Goal: Task Accomplishment & Management: Manage account settings

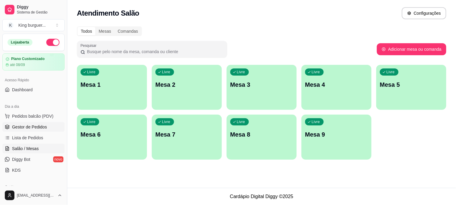
click at [28, 128] on span "Gestor de Pedidos" at bounding box center [29, 127] width 35 height 6
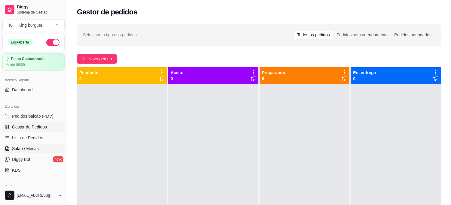
scroll to position [100, 0]
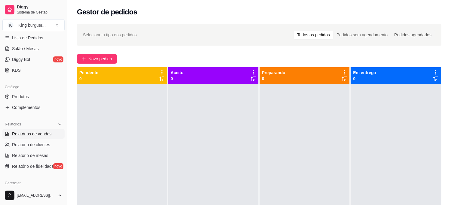
click at [42, 135] on span "Relatórios de vendas" at bounding box center [32, 134] width 40 height 6
select select "ALL"
select select "0"
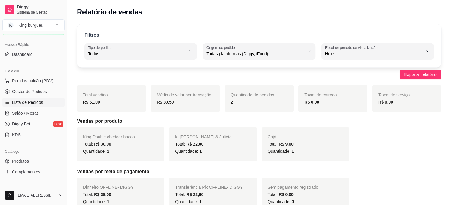
scroll to position [33, 0]
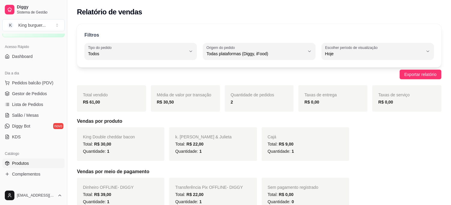
click at [32, 163] on link "Produtos" at bounding box center [33, 164] width 62 height 10
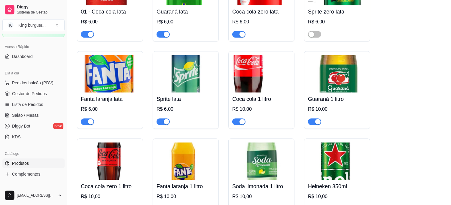
scroll to position [2370, 0]
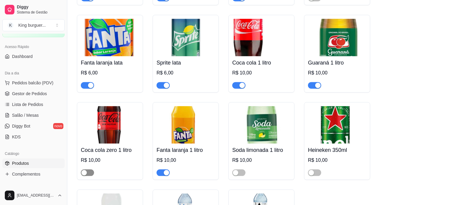
click at [90, 169] on span "button" at bounding box center [87, 172] width 13 height 7
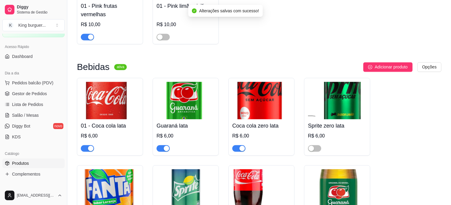
scroll to position [2203, 0]
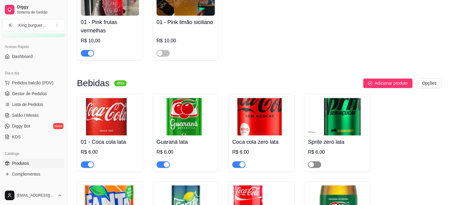
click at [318, 161] on span "button" at bounding box center [314, 164] width 13 height 7
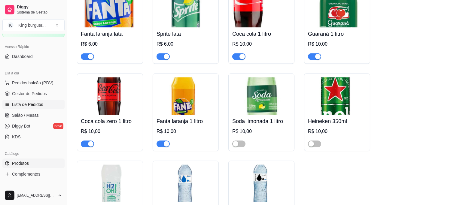
scroll to position [2370, 0]
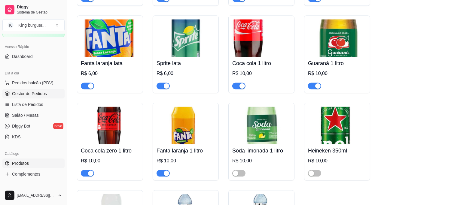
click at [38, 93] on span "Gestor de Pedidos" at bounding box center [29, 94] width 35 height 6
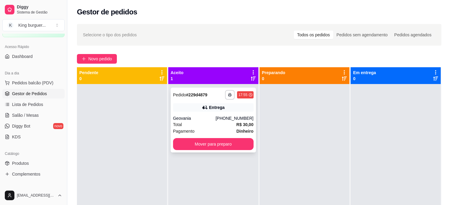
click at [216, 116] on div "Geovania" at bounding box center [194, 118] width 43 height 6
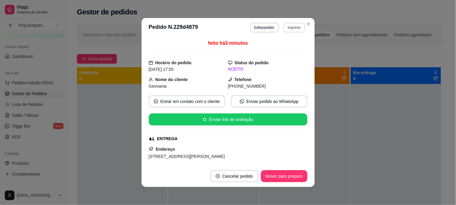
click at [288, 28] on button "Imprimir" at bounding box center [293, 28] width 21 height 10
click at [282, 47] on button "IMPRESSORA" at bounding box center [282, 49] width 44 height 10
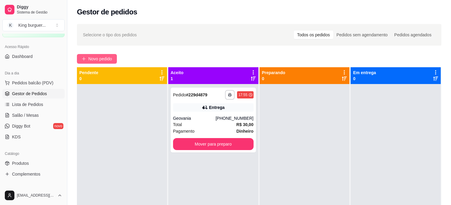
click at [96, 59] on span "Novo pedido" at bounding box center [100, 59] width 24 height 7
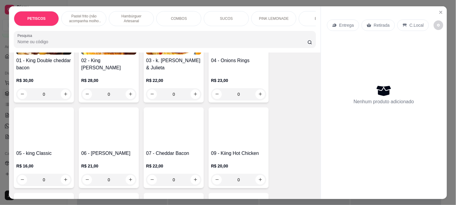
scroll to position [467, 0]
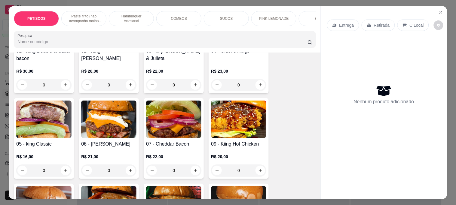
click at [51, 119] on img at bounding box center [43, 120] width 55 height 38
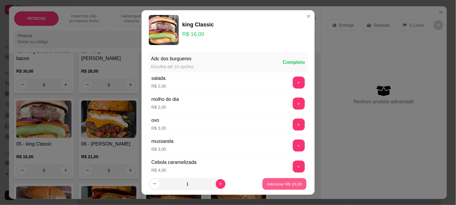
click at [271, 181] on p "Adicionar R$ 16,00" at bounding box center [284, 184] width 35 height 6
type input "1"
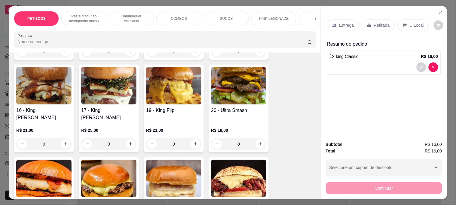
scroll to position [668, 0]
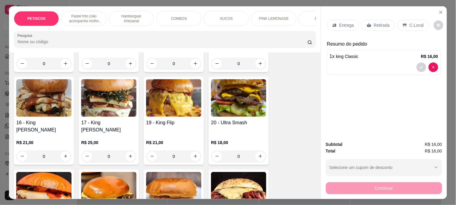
click at [233, 103] on img at bounding box center [238, 98] width 55 height 38
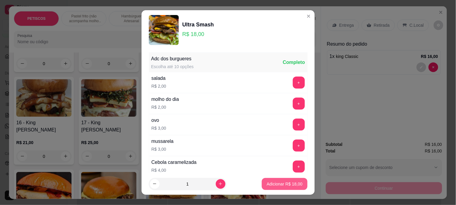
click at [283, 185] on p "Adicionar R$ 18,00" at bounding box center [285, 184] width 36 height 6
type input "1"
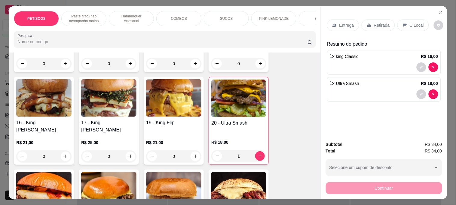
click at [344, 22] on p "Entrega" at bounding box center [346, 25] width 15 height 6
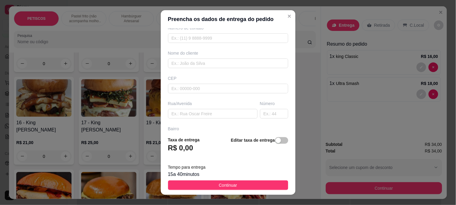
scroll to position [67, 0]
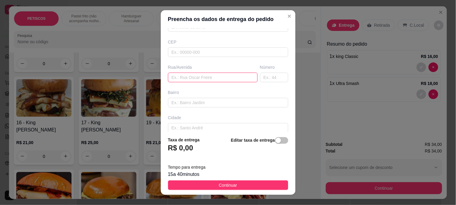
click at [187, 78] on input "text" at bounding box center [213, 78] width 90 height 10
paste input "[STREET_ADDRESS][PERSON_NAME]"
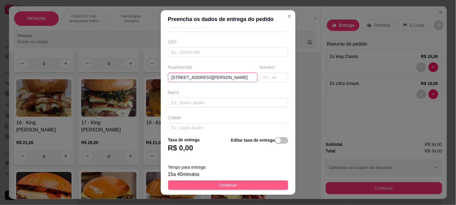
type input "[STREET_ADDRESS][PERSON_NAME]"
click at [227, 187] on span "Continuar" at bounding box center [228, 185] width 18 height 7
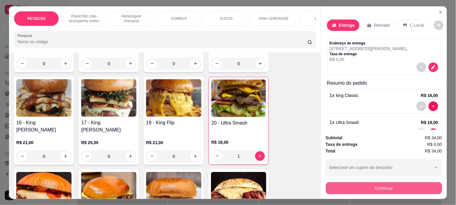
click at [332, 184] on button "Continuar" at bounding box center [384, 188] width 116 height 12
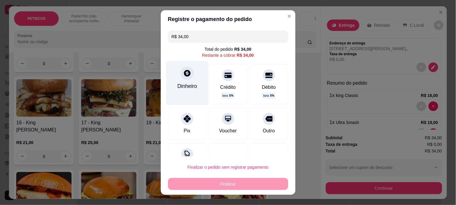
click at [185, 76] on icon at bounding box center [187, 73] width 8 height 8
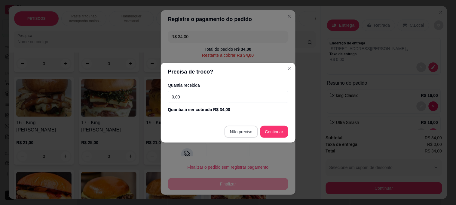
type input "R$ 0,00"
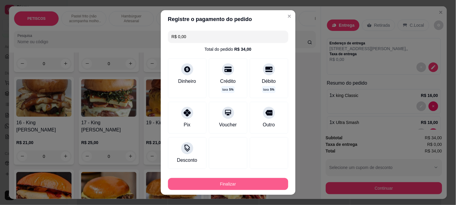
click at [241, 181] on button "Finalizar" at bounding box center [228, 184] width 120 height 12
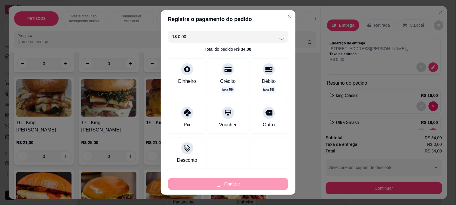
type input "0"
type input "-R$ 34,00"
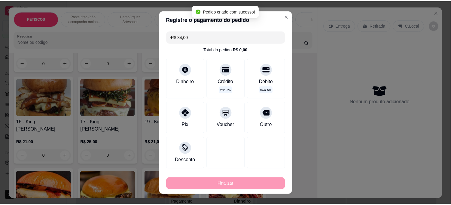
scroll to position [667, 0]
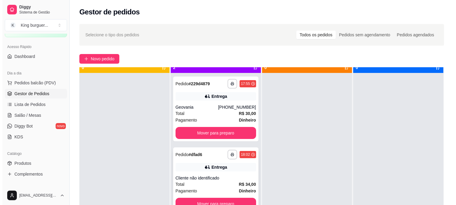
scroll to position [17, 0]
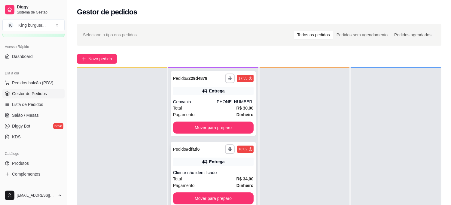
click at [228, 160] on div "Entrega" at bounding box center [213, 162] width 81 height 8
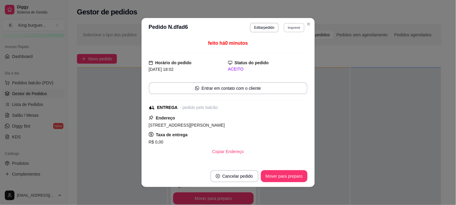
click at [294, 26] on button "Imprimir" at bounding box center [294, 27] width 21 height 9
click at [286, 47] on button "IMPRESSORA" at bounding box center [282, 49] width 44 height 10
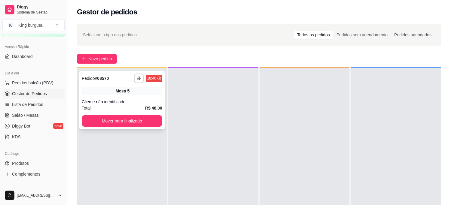
click at [151, 95] on div "**********" at bounding box center [121, 100] width 85 height 58
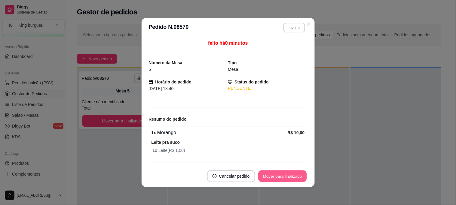
click at [270, 179] on button "Mover para finalizado" at bounding box center [282, 177] width 48 height 12
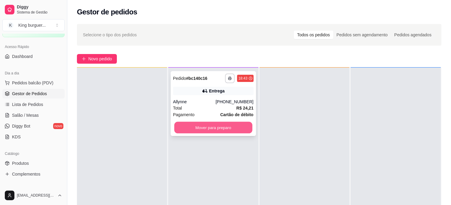
click at [225, 130] on button "Mover para preparo" at bounding box center [213, 128] width 78 height 12
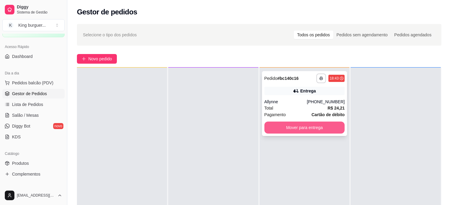
click at [275, 124] on button "Mover para entrega" at bounding box center [304, 128] width 81 height 12
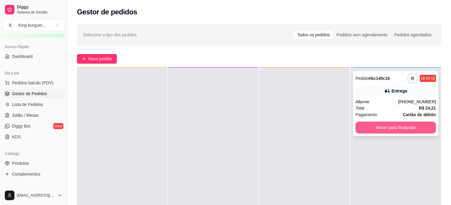
click at [374, 131] on button "Mover para finalizado" at bounding box center [395, 128] width 81 height 12
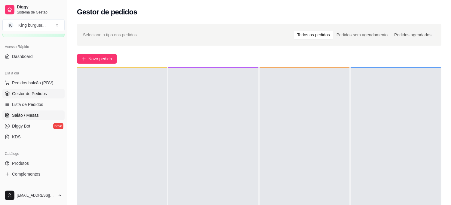
click at [44, 113] on link "Salão / Mesas" at bounding box center [33, 116] width 62 height 10
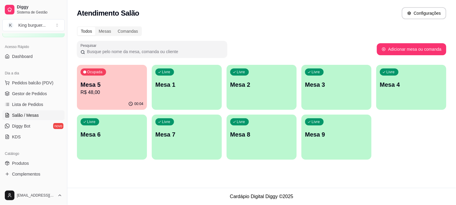
click at [386, 86] on p "Mesa 4" at bounding box center [411, 85] width 63 height 8
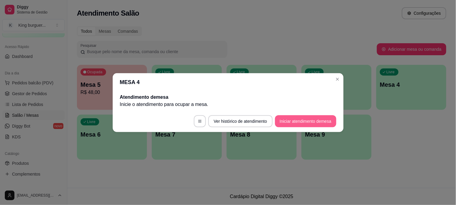
click at [291, 122] on button "Iniciar atendimento de mesa" at bounding box center [305, 121] width 61 height 12
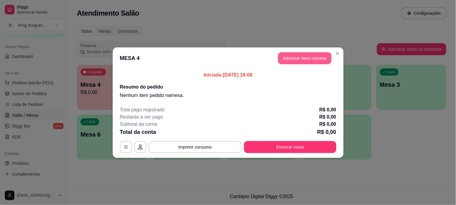
click at [294, 59] on button "Adicionar itens na mesa" at bounding box center [304, 58] width 53 height 12
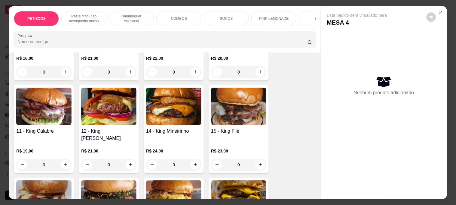
scroll to position [567, 0]
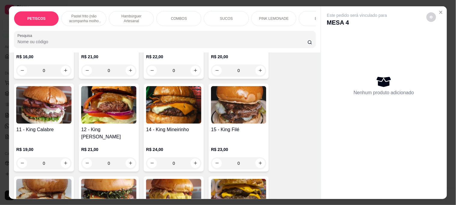
click at [115, 104] on img at bounding box center [108, 105] width 55 height 38
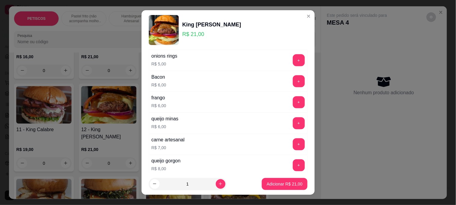
scroll to position [302, 0]
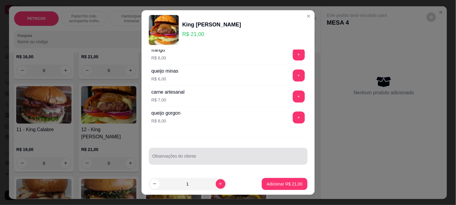
drag, startPoint x: 173, startPoint y: 155, endPoint x: 181, endPoint y: 153, distance: 8.3
click at [181, 153] on div at bounding box center [227, 157] width 151 height 12
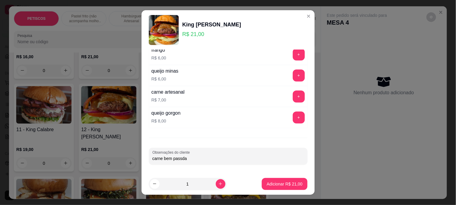
click at [178, 158] on input "carne bem passda" at bounding box center [227, 159] width 151 height 6
click at [179, 158] on input "carne bem passda" at bounding box center [227, 159] width 151 height 6
type input "carne bem passada"
click at [286, 184] on p "Adicionar R$ 21,00" at bounding box center [285, 184] width 36 height 6
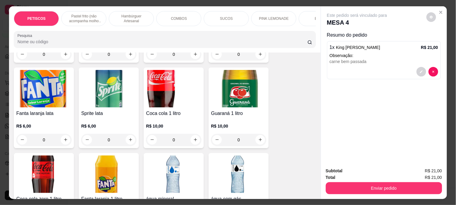
scroll to position [1559, 0]
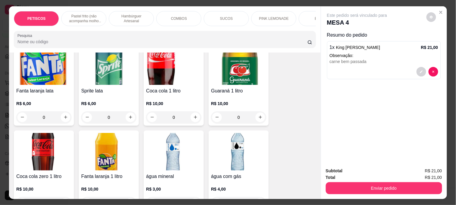
click at [219, 133] on img at bounding box center [238, 152] width 55 height 38
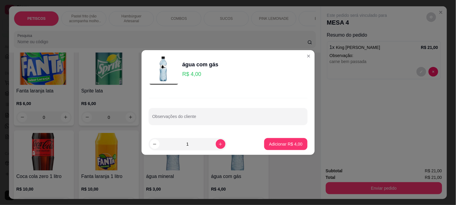
click at [288, 145] on p "Adicionar R$ 4,00" at bounding box center [285, 144] width 33 height 6
type input "1"
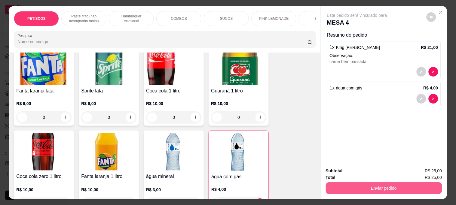
click at [329, 184] on button "Enviar pedido" at bounding box center [384, 188] width 116 height 12
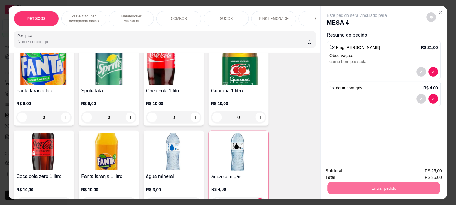
click at [338, 170] on button "Não registrar e enviar pedido" at bounding box center [364, 170] width 62 height 11
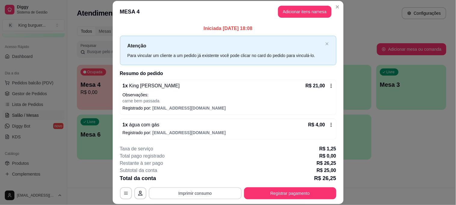
click at [210, 192] on button "Imprimir consumo" at bounding box center [195, 193] width 93 height 12
click at [205, 178] on button "IMPRESSORA" at bounding box center [194, 179] width 42 height 9
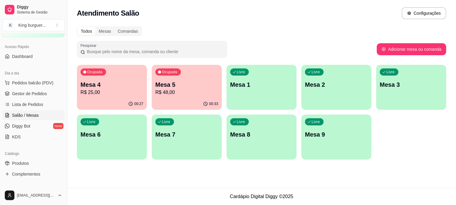
click at [121, 81] on p "Mesa 4" at bounding box center [112, 85] width 63 height 8
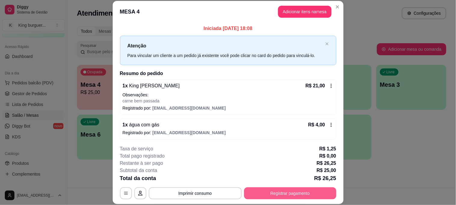
click at [266, 197] on button "Registrar pagamento" at bounding box center [290, 193] width 92 height 12
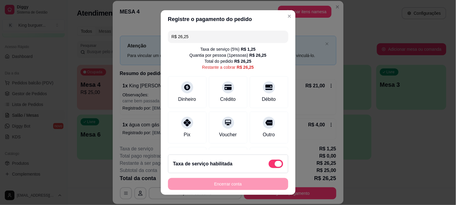
click at [269, 160] on label at bounding box center [276, 164] width 14 height 8
click at [268, 165] on input "checkbox" at bounding box center [270, 167] width 4 height 4
checkbox input "true"
type input "R$ 25,00"
checkbox input "false"
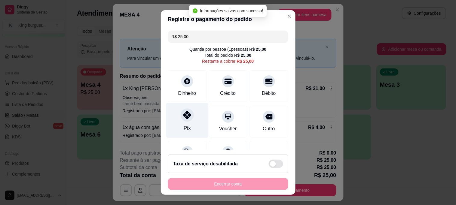
click at [183, 114] on icon at bounding box center [187, 115] width 8 height 8
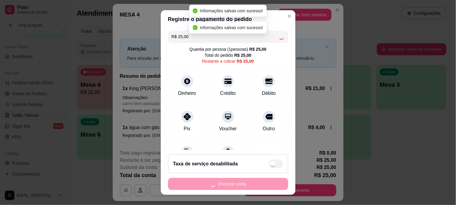
type input "R$ 0,00"
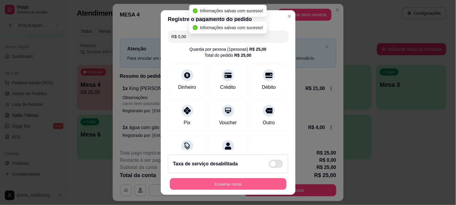
click at [235, 179] on button "Encerrar conta" at bounding box center [228, 184] width 117 height 12
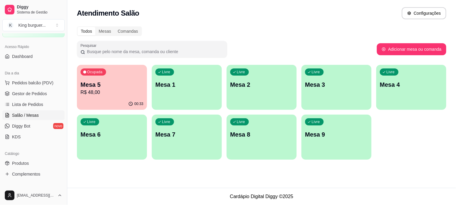
click at [110, 86] on p "Mesa 5" at bounding box center [112, 85] width 63 height 8
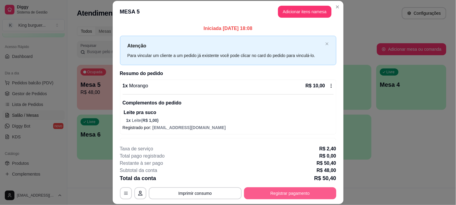
click at [264, 193] on button "Registrar pagamento" at bounding box center [290, 193] width 92 height 12
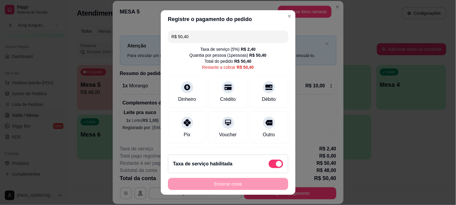
click at [269, 163] on span at bounding box center [276, 164] width 14 height 8
click at [268, 165] on input "checkbox" at bounding box center [270, 167] width 4 height 4
checkbox input "true"
type input "R$ 48,00"
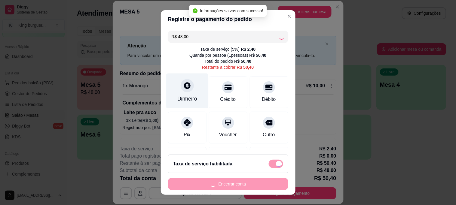
checkbox input "false"
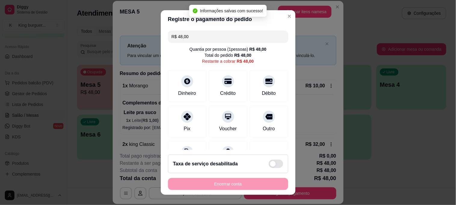
drag, startPoint x: 192, startPoint y: 34, endPoint x: 138, endPoint y: 34, distance: 54.1
click at [138, 34] on div "Registre o pagamento do pedido R$ 48,00 Quantia por pessoa ( 1 pessoas) R$ 48,0…" at bounding box center [228, 102] width 456 height 205
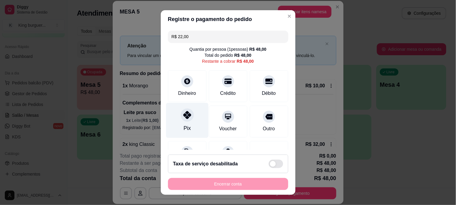
click at [185, 116] on icon at bounding box center [187, 115] width 8 height 8
click at [188, 117] on div at bounding box center [187, 115] width 13 height 13
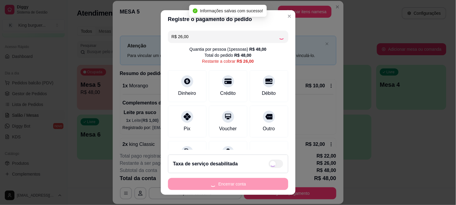
type input "R$ 0,00"
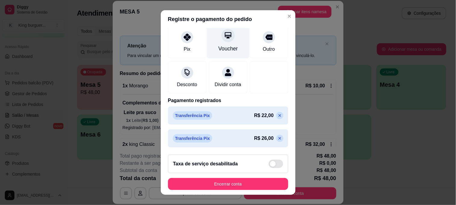
scroll to position [81, 0]
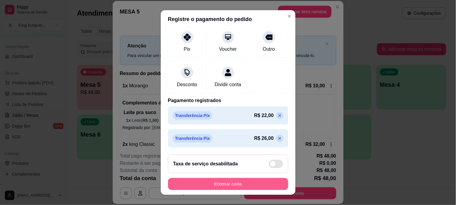
click at [246, 183] on button "Encerrar conta" at bounding box center [228, 184] width 120 height 12
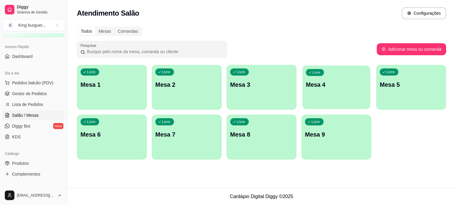
click at [331, 89] on div "Livre Mesa 4" at bounding box center [336, 84] width 68 height 37
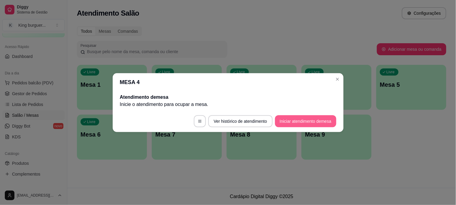
click at [307, 120] on button "Iniciar atendimento de mesa" at bounding box center [305, 121] width 61 height 12
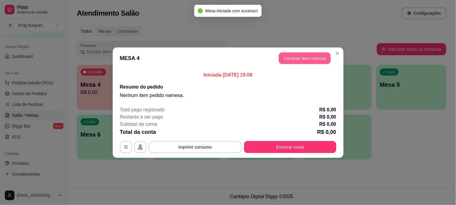
click at [307, 57] on button "Adicionar itens na mesa" at bounding box center [305, 58] width 52 height 12
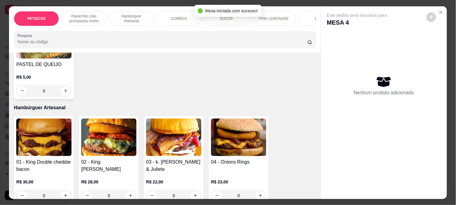
scroll to position [434, 0]
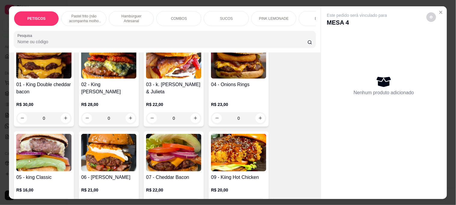
click at [53, 148] on img at bounding box center [43, 153] width 55 height 38
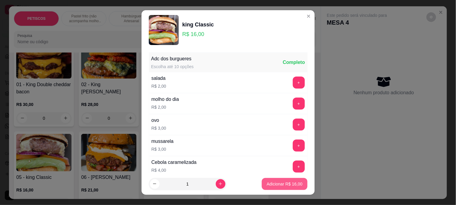
click at [269, 184] on p "Adicionar R$ 16,00" at bounding box center [285, 184] width 36 height 6
type input "1"
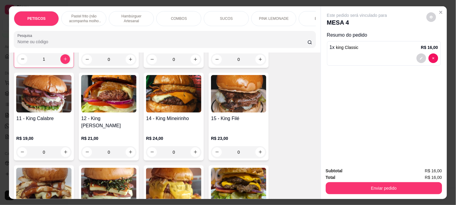
scroll to position [567, 0]
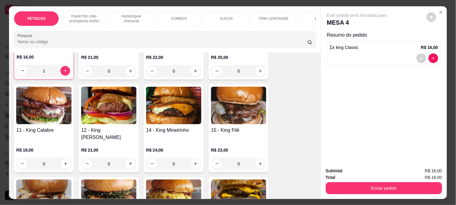
click at [176, 111] on img at bounding box center [173, 106] width 55 height 38
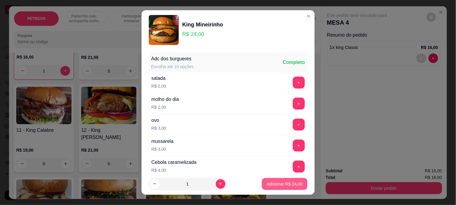
click at [275, 181] on p "Adicionar R$ 24,00" at bounding box center [285, 184] width 36 height 6
type input "1"
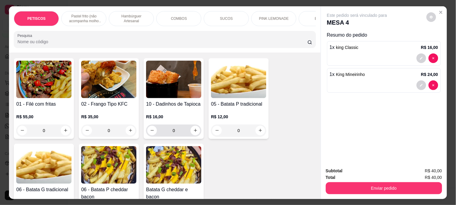
scroll to position [67, 0]
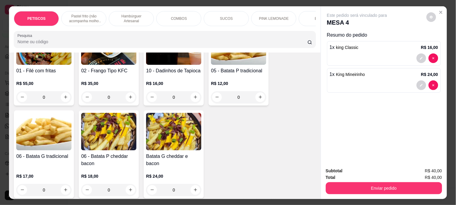
click at [238, 63] on img at bounding box center [238, 46] width 55 height 38
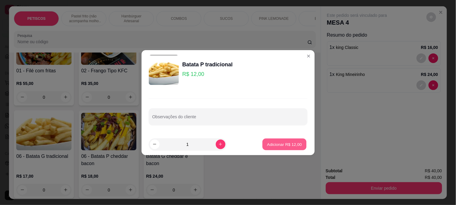
click at [279, 142] on p "Adicionar R$ 12,00" at bounding box center [284, 145] width 35 height 6
type input "1"
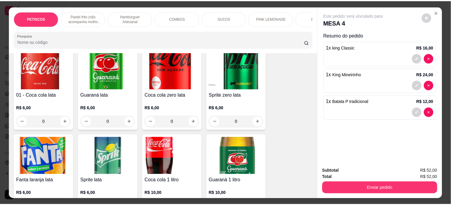
scroll to position [1502, 0]
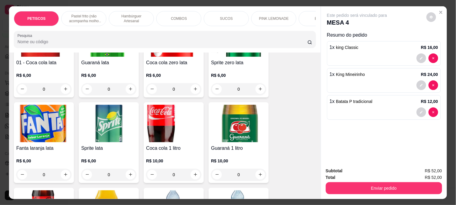
click at [159, 105] on img at bounding box center [173, 124] width 55 height 38
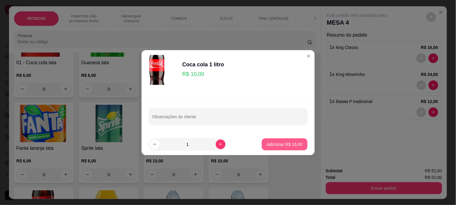
click at [299, 148] on button "Adicionar R$ 10,00" at bounding box center [284, 145] width 45 height 12
type input "1"
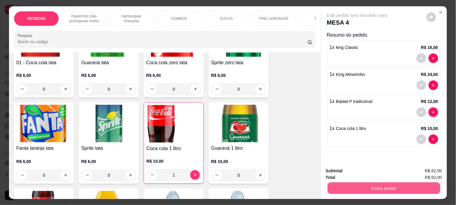
click at [363, 187] on button "Enviar pedido" at bounding box center [383, 188] width 113 height 12
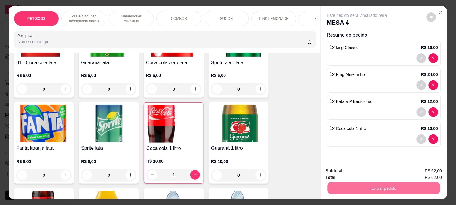
click at [380, 171] on button "Não registrar e enviar pedido" at bounding box center [364, 170] width 62 height 11
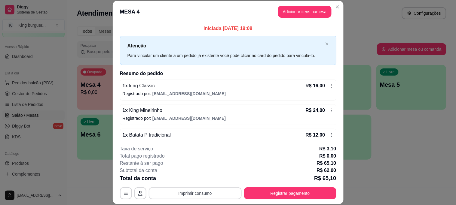
click at [194, 190] on button "Imprimir consumo" at bounding box center [195, 193] width 93 height 12
click at [197, 178] on button "IMPRESSORA" at bounding box center [195, 180] width 44 height 10
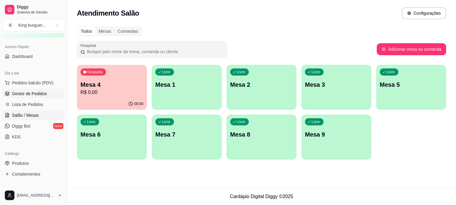
click at [40, 93] on span "Gestor de Pedidos" at bounding box center [29, 94] width 35 height 6
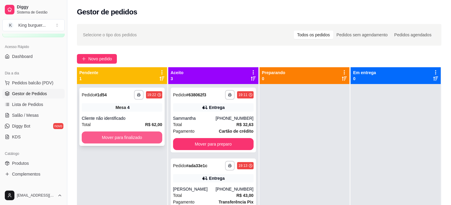
click at [141, 134] on button "Mover para finalizado" at bounding box center [122, 138] width 81 height 12
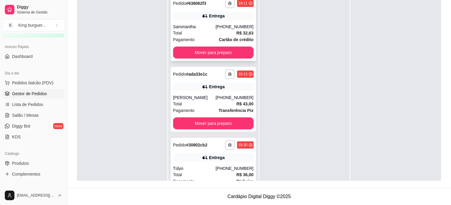
click at [225, 33] on div "Total R$ 32,63" at bounding box center [213, 33] width 81 height 7
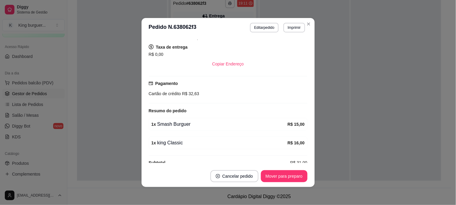
scroll to position [130, 0]
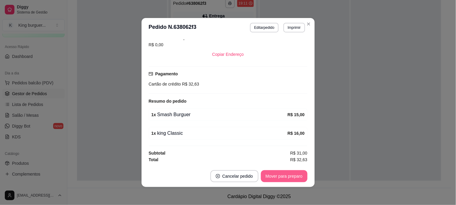
click at [288, 180] on button "Mover para preparo" at bounding box center [284, 176] width 47 height 12
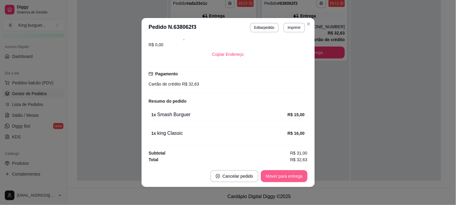
click at [288, 179] on button "Mover para entrega" at bounding box center [284, 176] width 46 height 12
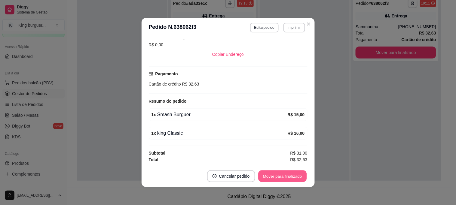
click at [289, 179] on button "Mover para finalizado" at bounding box center [282, 177] width 48 height 12
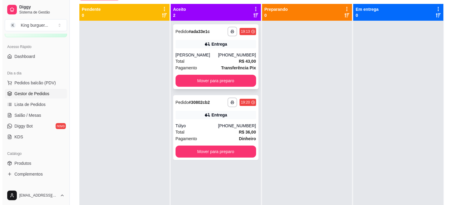
scroll to position [25, 0]
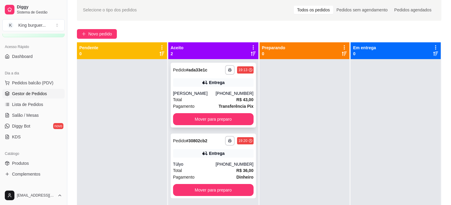
click at [229, 89] on div "**********" at bounding box center [213, 95] width 85 height 65
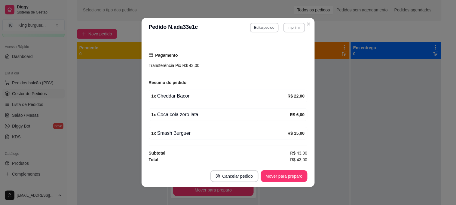
scroll to position [1, 0]
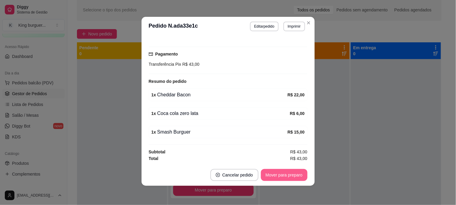
click at [294, 175] on button "Mover para preparo" at bounding box center [284, 175] width 47 height 12
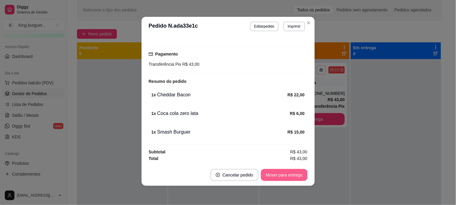
click at [295, 173] on button "Mover para entrega" at bounding box center [284, 175] width 46 height 12
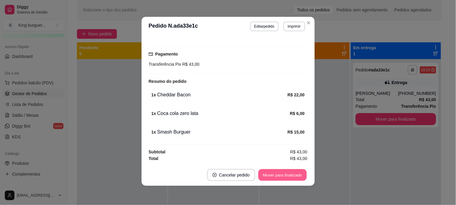
click at [300, 174] on button "Mover para finalizado" at bounding box center [282, 175] width 48 height 12
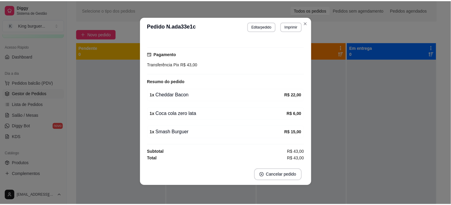
scroll to position [134, 0]
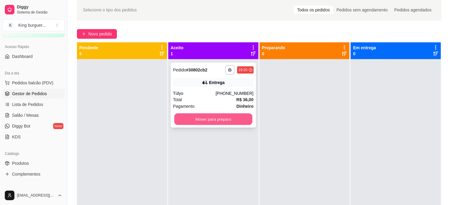
click at [233, 118] on button "Mover para preparo" at bounding box center [213, 120] width 78 height 12
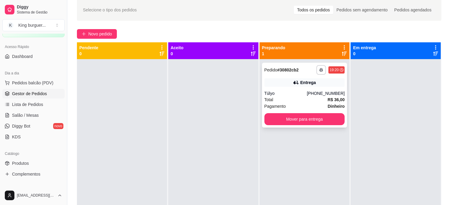
click at [318, 82] on div "Entrega" at bounding box center [304, 82] width 81 height 8
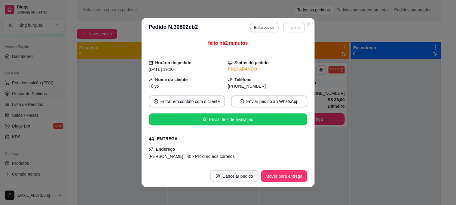
click at [295, 26] on button "Imprimir" at bounding box center [293, 28] width 21 height 10
click at [290, 47] on button "IMPRESSORA" at bounding box center [282, 49] width 44 height 10
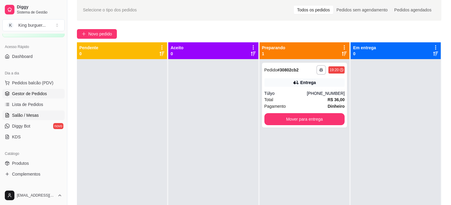
click at [34, 116] on span "Salão / Mesas" at bounding box center [25, 115] width 27 height 6
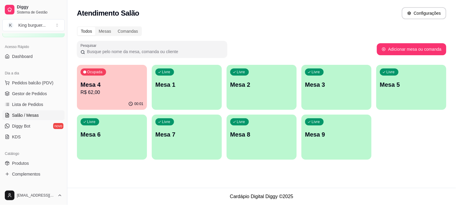
click at [110, 98] on button "Ocupada Mesa 4 R$ 62,00 00:01" at bounding box center [112, 87] width 70 height 45
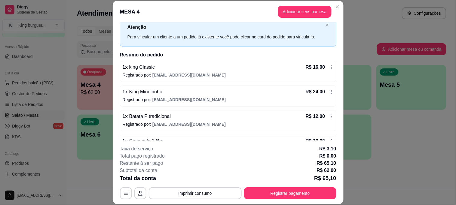
scroll to position [37, 0]
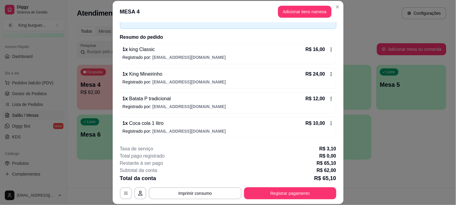
click at [329, 48] on icon at bounding box center [331, 49] width 5 height 5
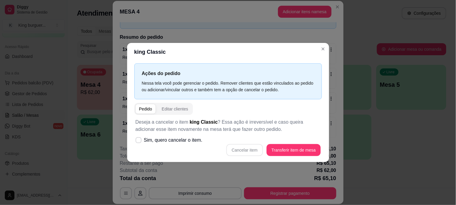
click at [223, 43] on header "king Classic" at bounding box center [228, 52] width 202 height 18
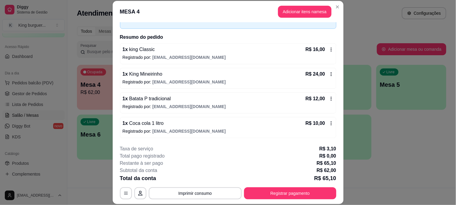
click at [159, 55] on span "[EMAIL_ADDRESS][DOMAIN_NAME]" at bounding box center [188, 57] width 73 height 5
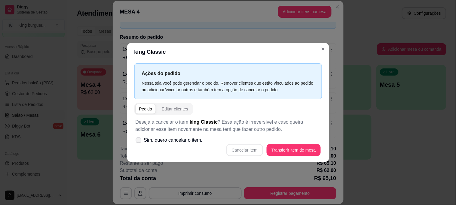
click at [183, 138] on span "Sim, quero cancelar o item." at bounding box center [173, 140] width 59 height 7
click at [139, 141] on input "Sim, quero cancelar o item." at bounding box center [137, 143] width 4 height 4
checkbox input "true"
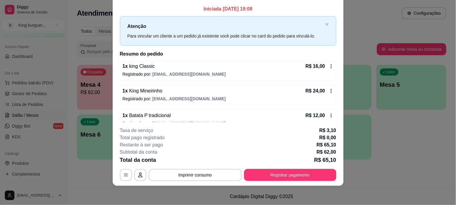
scroll to position [0, 0]
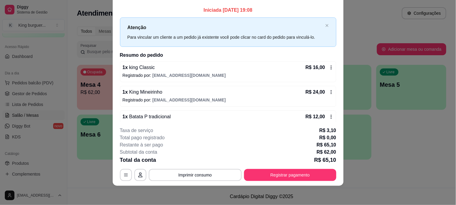
click at [321, 67] on div "R$ 16,00" at bounding box center [320, 67] width 28 height 7
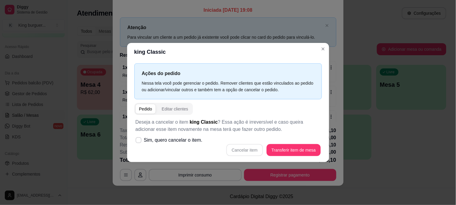
click at [251, 151] on div "Cancelar item Transferir item de mesa" at bounding box center [228, 150] width 185 height 12
click at [193, 139] on span "Sim, quero cancelar o item." at bounding box center [173, 140] width 59 height 7
click at [139, 141] on input "Sim, quero cancelar o item." at bounding box center [137, 143] width 4 height 4
checkbox input "true"
click at [248, 148] on button "Cancelar item" at bounding box center [244, 150] width 37 height 12
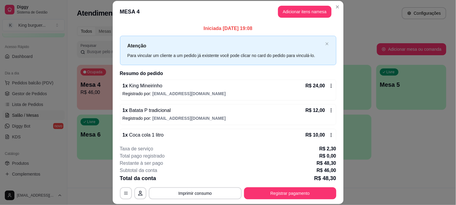
scroll to position [46, 0]
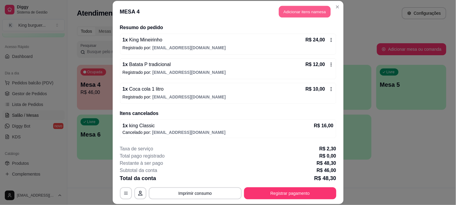
click at [306, 11] on button "Adicionar itens na mesa" at bounding box center [305, 12] width 52 height 12
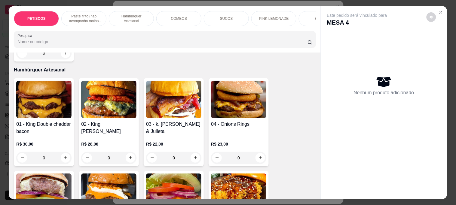
scroll to position [434, 0]
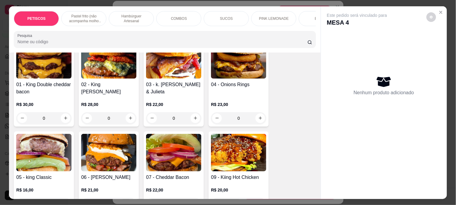
click at [39, 151] on img at bounding box center [43, 153] width 55 height 38
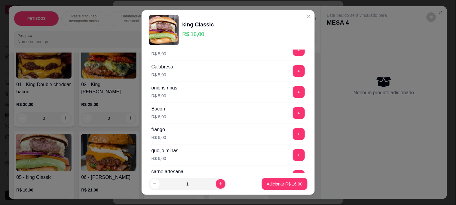
scroll to position [233, 0]
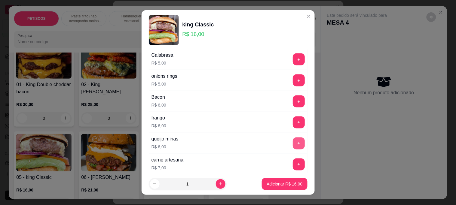
click at [293, 141] on button "+" at bounding box center [299, 144] width 12 height 12
click at [289, 182] on p "Adicionar R$ 22,00" at bounding box center [284, 184] width 35 height 6
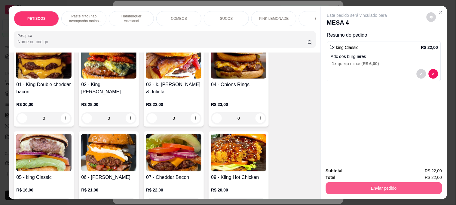
click at [338, 182] on button "Enviar pedido" at bounding box center [384, 188] width 116 height 12
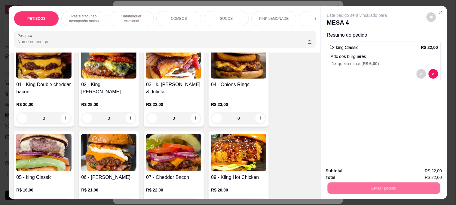
click at [341, 172] on button "Não registrar e enviar pedido" at bounding box center [364, 170] width 62 height 11
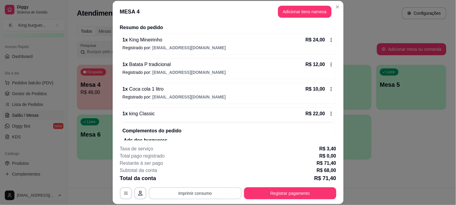
click at [216, 189] on button "Imprimir consumo" at bounding box center [195, 193] width 93 height 12
click at [206, 178] on button "IMPRESSORA" at bounding box center [194, 179] width 42 height 9
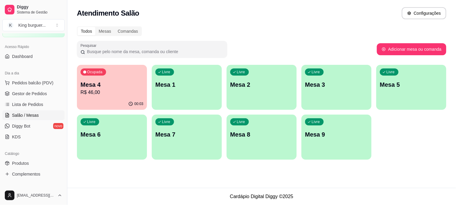
click at [108, 84] on p "Mesa 4" at bounding box center [112, 85] width 63 height 8
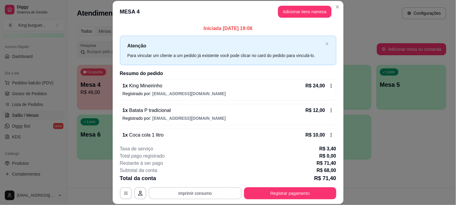
click at [199, 193] on button "Imprimir consumo" at bounding box center [195, 193] width 93 height 12
click at [202, 181] on button "IMPRESSORA" at bounding box center [194, 179] width 42 height 9
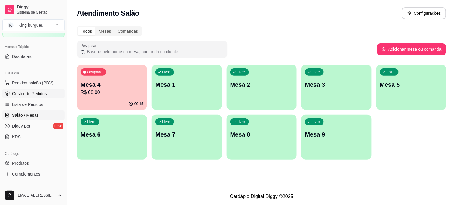
click at [44, 96] on span "Gestor de Pedidos" at bounding box center [29, 94] width 35 height 6
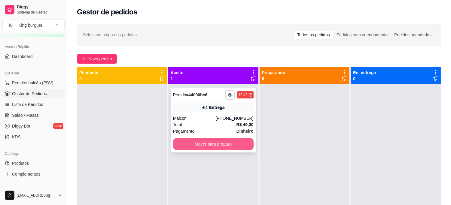
click at [191, 143] on button "Mover para preparo" at bounding box center [213, 144] width 81 height 12
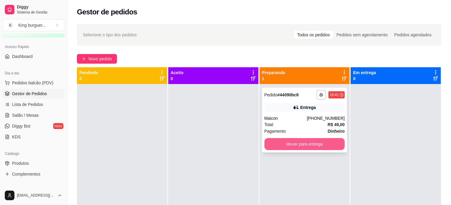
click at [280, 141] on button "Mover para entrega" at bounding box center [304, 144] width 81 height 12
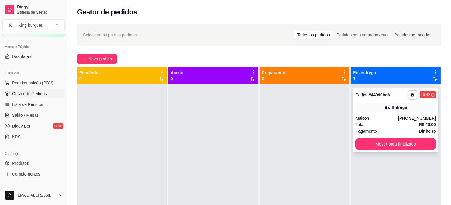
click at [394, 100] on div "**********" at bounding box center [395, 120] width 85 height 65
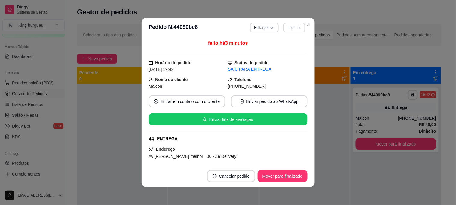
click at [292, 30] on button "Imprimir" at bounding box center [293, 28] width 21 height 10
click at [283, 50] on button "IMPRESSORA" at bounding box center [282, 49] width 44 height 10
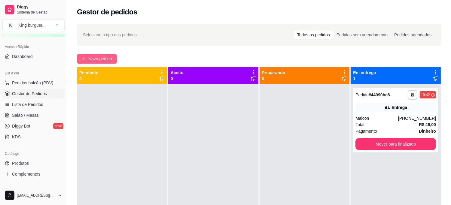
click at [102, 59] on span "Novo pedido" at bounding box center [100, 59] width 24 height 7
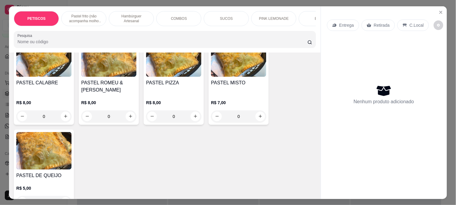
scroll to position [233, 0]
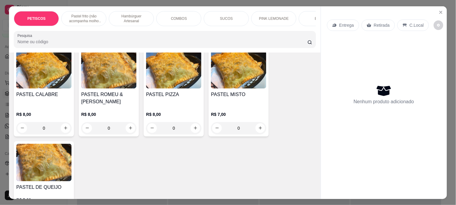
click at [223, 77] on img at bounding box center [238, 70] width 55 height 38
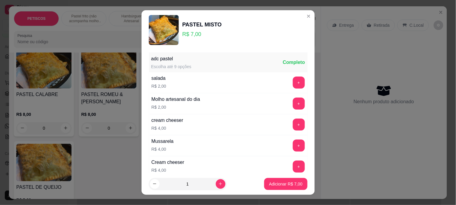
click at [219, 183] on div "1" at bounding box center [188, 184] width 78 height 12
click at [218, 184] on icon "increase-product-quantity" at bounding box center [220, 184] width 5 height 5
type input "3"
click at [267, 181] on p "Adicionar R$ 21,00" at bounding box center [285, 184] width 36 height 6
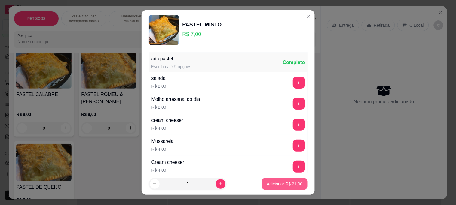
type input "3"
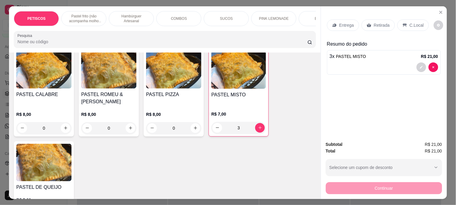
click at [152, 71] on img at bounding box center [173, 70] width 55 height 38
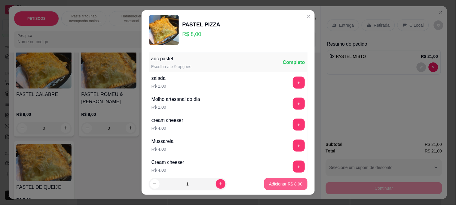
click at [269, 187] on p "Adicionar R$ 8,00" at bounding box center [285, 184] width 33 height 6
type input "1"
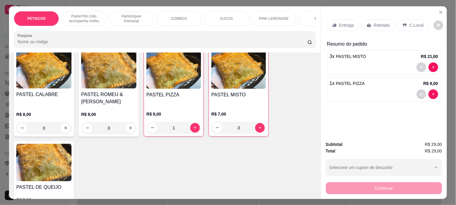
click at [45, 69] on img at bounding box center [43, 70] width 55 height 38
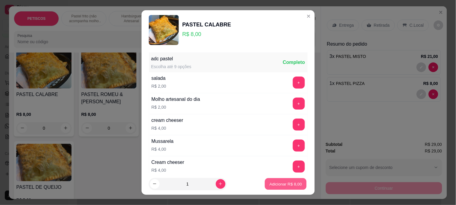
click at [293, 185] on p "Adicionar R$ 8,00" at bounding box center [286, 184] width 32 height 6
type input "1"
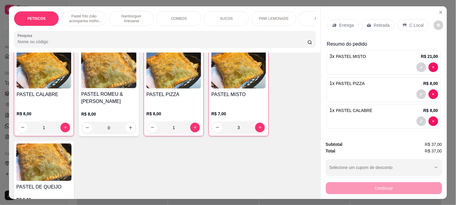
click at [349, 22] on p "Entrega" at bounding box center [346, 25] width 15 height 6
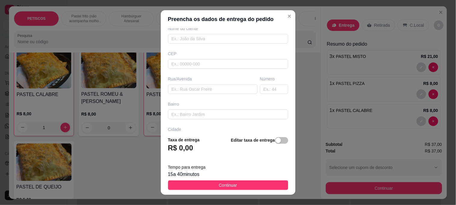
scroll to position [67, 0]
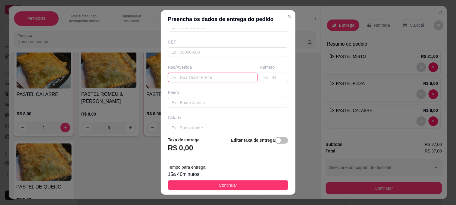
click at [177, 73] on input "text" at bounding box center [213, 78] width 90 height 10
paste input "[GEOGRAPHIC_DATA]"
type input "[GEOGRAPHIC_DATA]"
click at [268, 77] on input "text" at bounding box center [274, 78] width 28 height 10
type input "325"
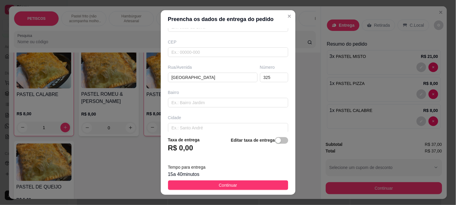
click at [261, 187] on button "Continuar" at bounding box center [228, 186] width 120 height 10
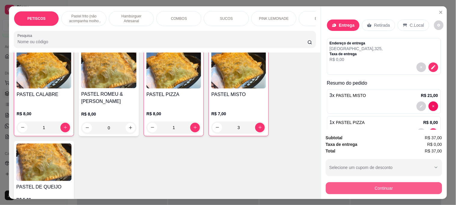
click at [348, 182] on button "Continuar" at bounding box center [384, 188] width 116 height 12
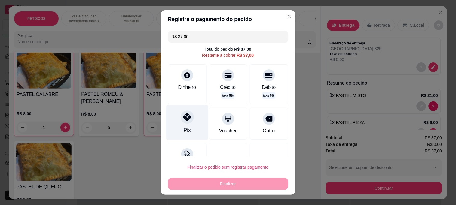
click at [183, 116] on icon at bounding box center [187, 117] width 8 height 8
type input "R$ 0,00"
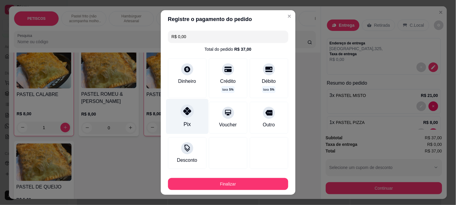
click at [183, 108] on icon at bounding box center [187, 111] width 8 height 8
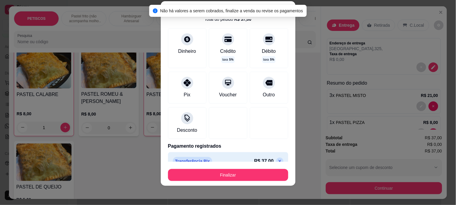
scroll to position [32, 0]
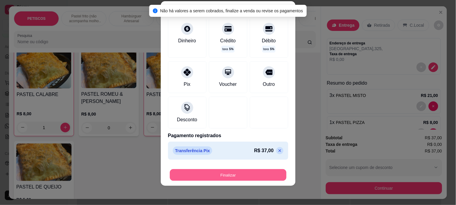
click at [231, 171] on button "Finalizar" at bounding box center [228, 175] width 117 height 12
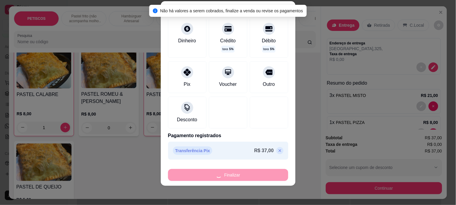
type input "0"
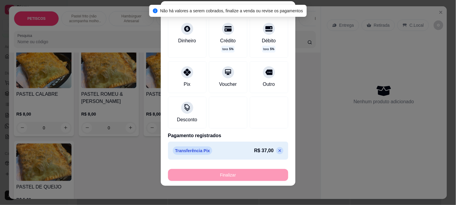
type input "-R$ 37,00"
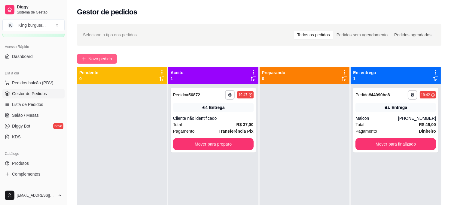
click at [93, 61] on span "Novo pedido" at bounding box center [100, 59] width 24 height 7
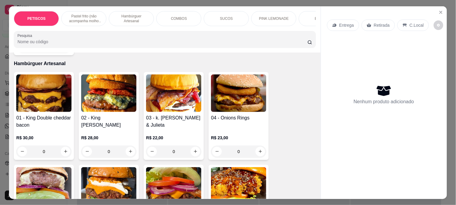
scroll to position [434, 0]
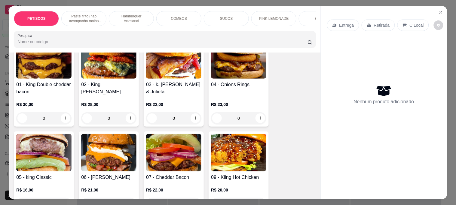
click at [37, 68] on img at bounding box center [43, 60] width 55 height 38
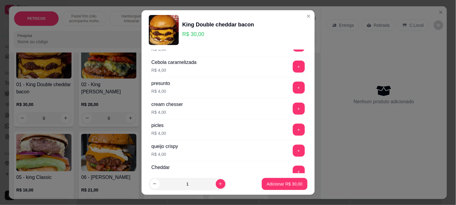
scroll to position [133, 0]
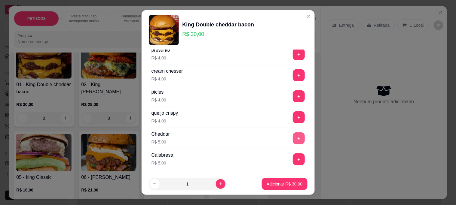
click at [293, 136] on button "+" at bounding box center [299, 139] width 12 height 12
click at [287, 185] on p "Adicionar R$ 35,00" at bounding box center [285, 184] width 36 height 6
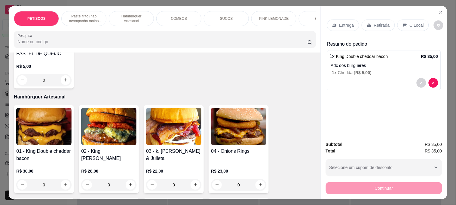
scroll to position [434, 0]
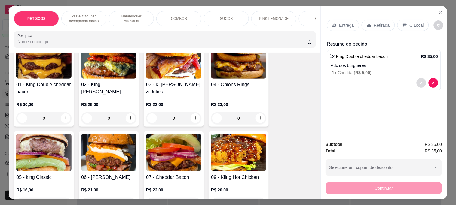
click at [417, 82] on button "decrease-product-quantity" at bounding box center [421, 83] width 10 height 10
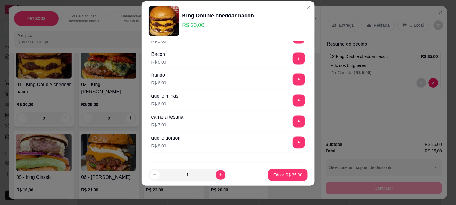
scroll to position [302, 0]
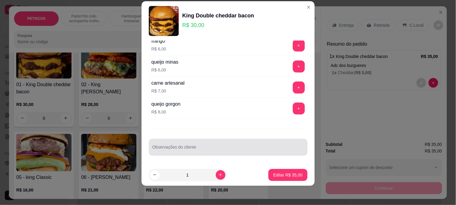
click at [160, 146] on div at bounding box center [227, 148] width 151 height 12
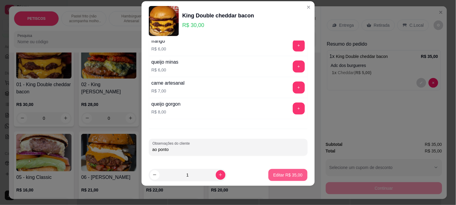
type input "ao ponto"
click at [293, 174] on p "Editar R$ 35,00" at bounding box center [287, 175] width 29 height 6
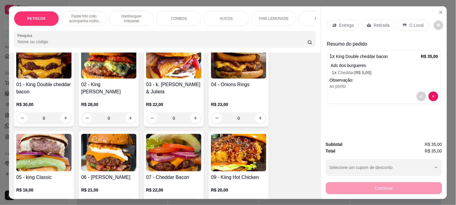
click at [20, 151] on img at bounding box center [43, 153] width 55 height 38
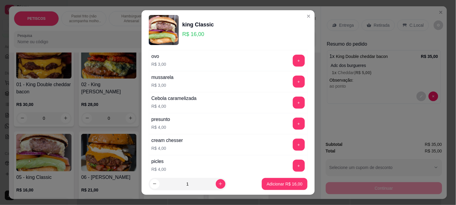
scroll to position [67, 0]
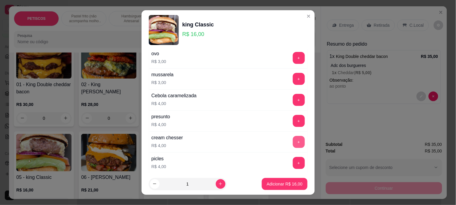
click at [293, 140] on button "+" at bounding box center [299, 142] width 12 height 12
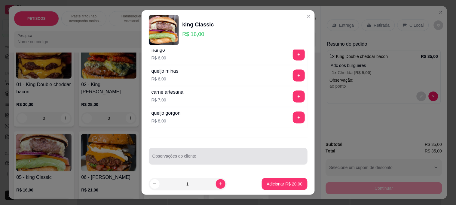
scroll to position [302, 0]
click at [157, 154] on div at bounding box center [227, 157] width 151 height 12
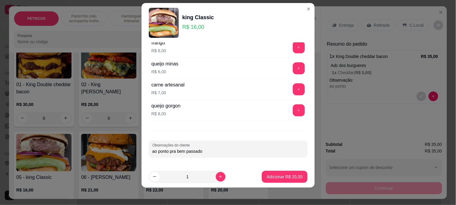
scroll to position [9, 0]
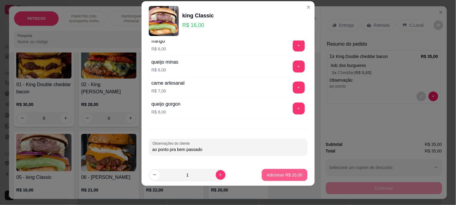
type input "ao ponto pra bem passado"
click at [285, 176] on p "Adicionar R$ 20,00" at bounding box center [285, 175] width 36 height 6
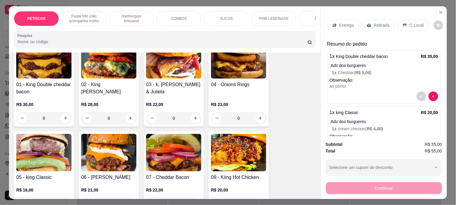
click at [347, 24] on p "Entrega" at bounding box center [346, 25] width 15 height 6
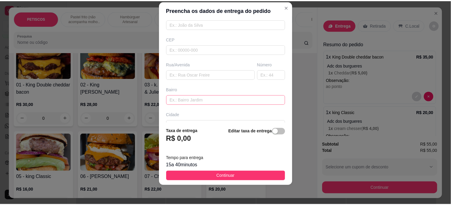
scroll to position [67, 0]
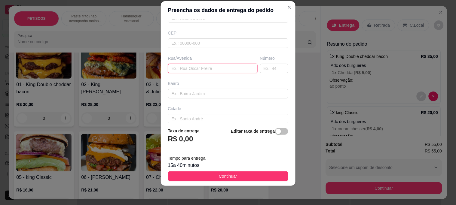
click at [176, 67] on input "text" at bounding box center [213, 69] width 90 height 10
paste input "[STREET_ADDRESS]"
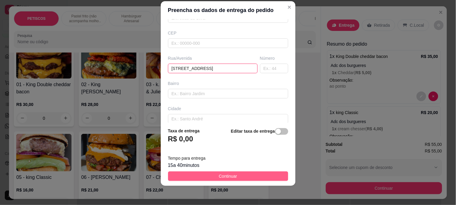
type input "[STREET_ADDRESS]"
click at [240, 176] on button "Continuar" at bounding box center [228, 177] width 120 height 10
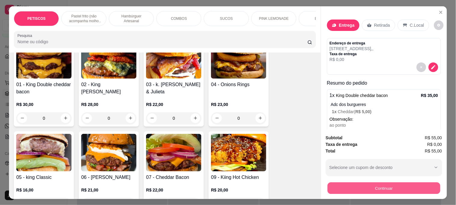
click at [354, 186] on button "Continuar" at bounding box center [383, 188] width 113 height 12
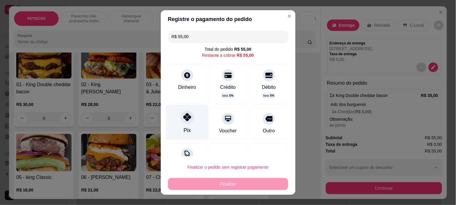
click at [187, 116] on icon at bounding box center [187, 117] width 8 height 8
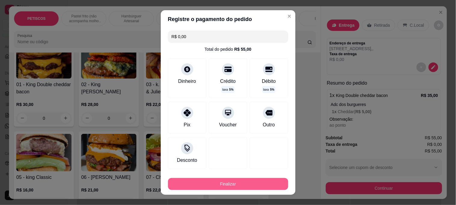
click at [217, 179] on button "Finalizar" at bounding box center [228, 184] width 120 height 12
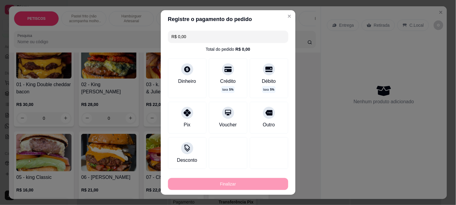
type input "-R$ 55,00"
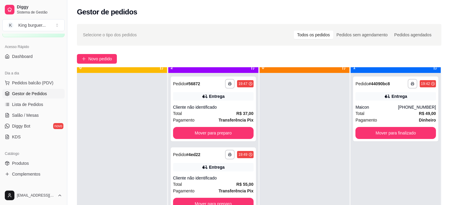
scroll to position [17, 0]
